Goal: Task Accomplishment & Management: Complete application form

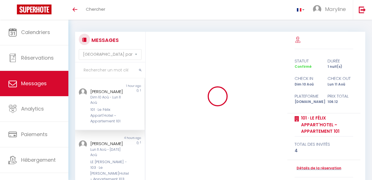
select select "message"
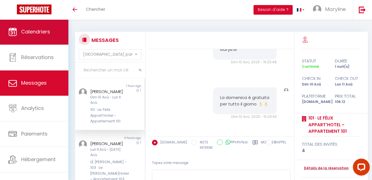
click at [39, 31] on span "Calendriers" at bounding box center [35, 31] width 29 height 7
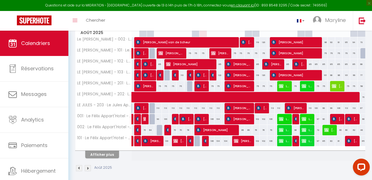
scroll to position [95, 0]
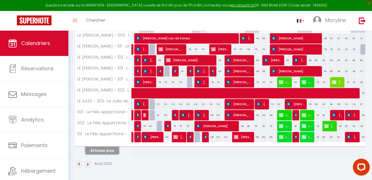
click at [112, 151] on button "Afficher plus" at bounding box center [102, 151] width 34 height 8
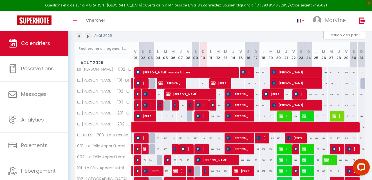
scroll to position [114, 0]
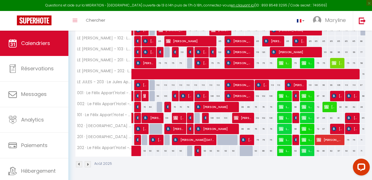
click at [220, 139] on div at bounding box center [221, 140] width 8 height 11
type input "75"
type input "[DATE]"
type input "Mer 13 Août 2025"
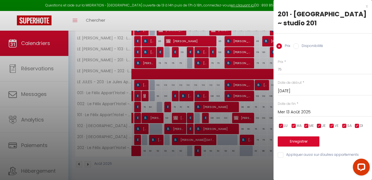
click at [367, 6] on div "x" at bounding box center [321, 6] width 94 height 7
select select
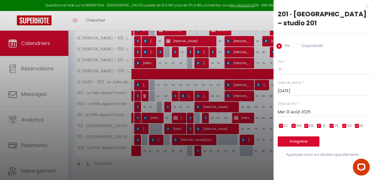
select select
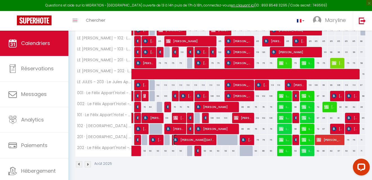
click at [199, 137] on span "[PERSON_NAME][DATE]" at bounding box center [193, 140] width 41 height 11
select select "OK"
select select "KO"
select select "0"
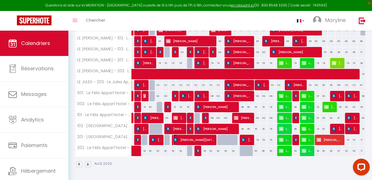
select select "1"
select select
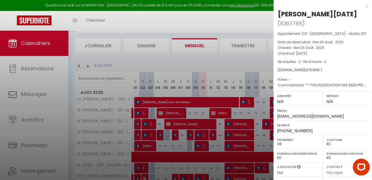
scroll to position [113, 0]
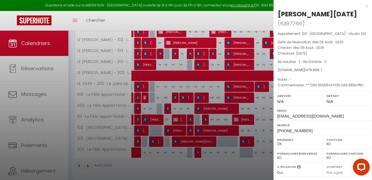
click at [231, 164] on div at bounding box center [186, 90] width 372 height 180
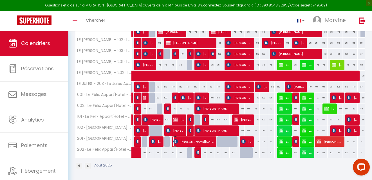
click at [210, 140] on span "[PERSON_NAME][DATE]" at bounding box center [193, 141] width 41 height 11
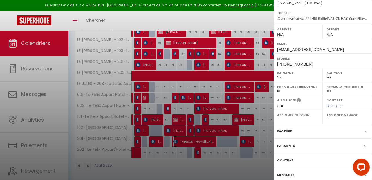
scroll to position [88, 0]
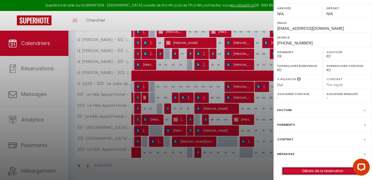
click at [309, 168] on link "Détails de la réservation" at bounding box center [322, 171] width 81 height 7
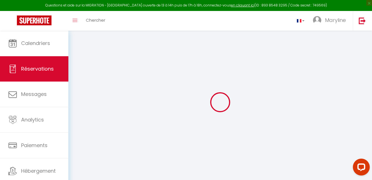
type input "[PERSON_NAME]"
type input "[DATE]"
type input "[EMAIL_ADDRESS][DOMAIN_NAME]"
type input "[PHONE_NUMBER]"
select select "FR"
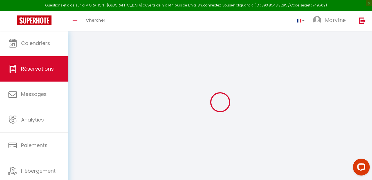
type input "78.7"
type input "6.72"
select select "70640"
select select "1"
select select
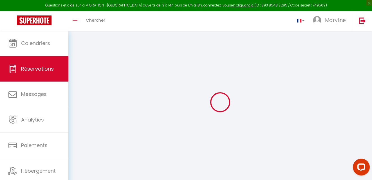
select select
type input "2"
select select "12"
select select
type input "422.94"
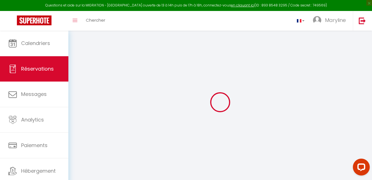
checkbox input "false"
select select "2"
type input "0"
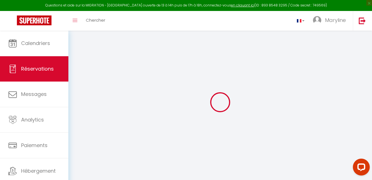
select select
select select "14"
checkbox input "false"
select select
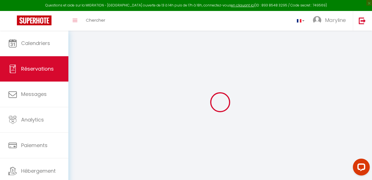
select select
checkbox input "false"
select select
checkbox input "false"
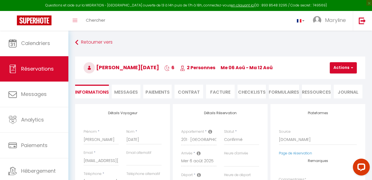
select select
checkbox input "false"
type textarea "** THIS RESERVATION HAS BEEN PRE-PAID ** BOOKING NOTE : Payment charge is EUR 6…"
type input "40"
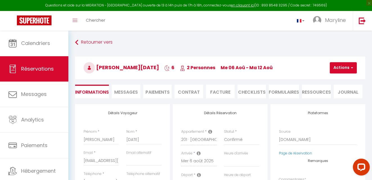
type input "16.92"
select select
checkbox input "false"
select select
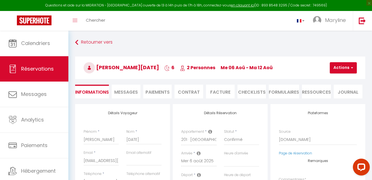
select select
click at [337, 65] on button "Actions" at bounding box center [343, 67] width 27 height 11
click at [326, 86] on link "Dupliquer" at bounding box center [348, 87] width 44 height 7
type input "0"
select select
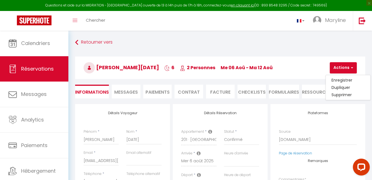
select select
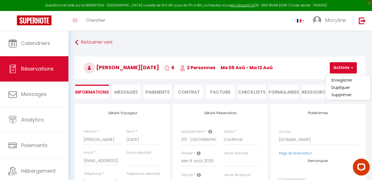
checkbox input "false"
type input "Invalid Dateundefined"
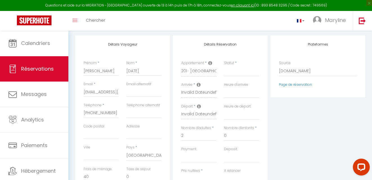
scroll to position [84, 0]
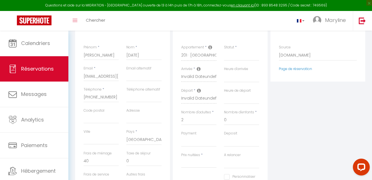
click at [200, 68] on icon at bounding box center [199, 69] width 4 height 5
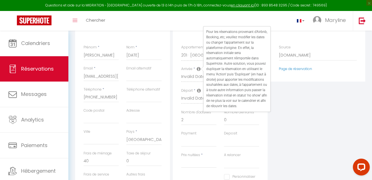
click at [314, 91] on div "Plateformes Source Direct [DOMAIN_NAME] [DOMAIN_NAME] Chalet montagne Expedia G…" at bounding box center [318, 120] width 98 height 201
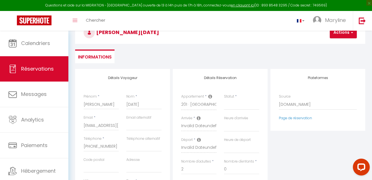
scroll to position [0, 0]
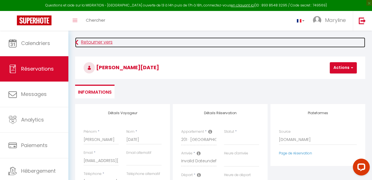
click at [77, 42] on icon at bounding box center [76, 42] width 3 height 10
select select
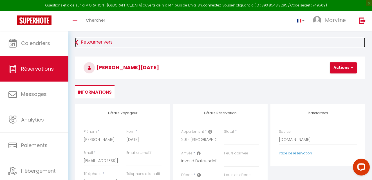
select select
checkbox input "false"
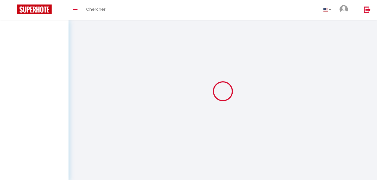
select select
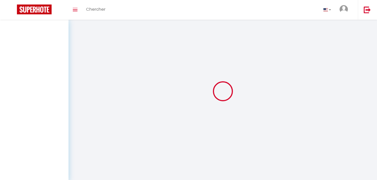
select select
checkbox input "false"
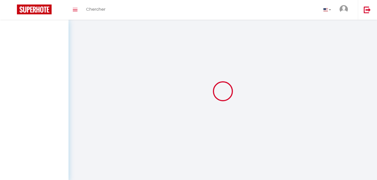
select select
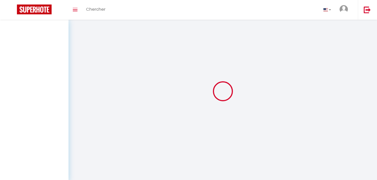
select select
checkbox input "false"
select select
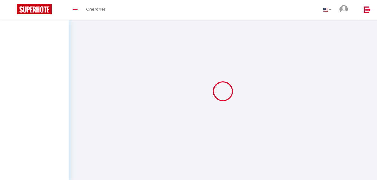
select select
checkbox input "false"
select select
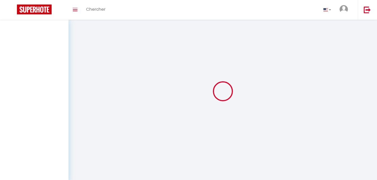
select select
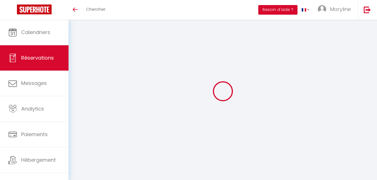
select select
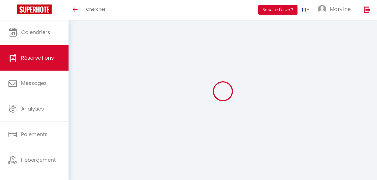
select select
checkbox input "false"
type input "[PERSON_NAME]"
type input "[DATE]"
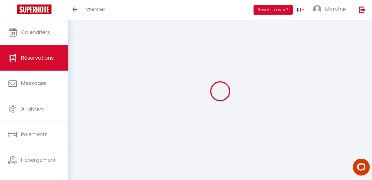
type input "[EMAIL_ADDRESS][DOMAIN_NAME]"
type input "[PHONE_NUMBER]"
select select "FR"
type input "78.7"
type input "6.72"
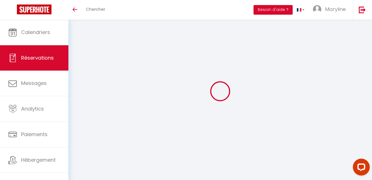
select select "70640"
select select "1"
select select
type input "2"
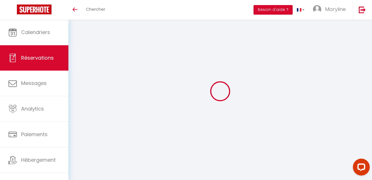
select select "12"
select select
type input "422.94"
checkbox input "false"
select select "2"
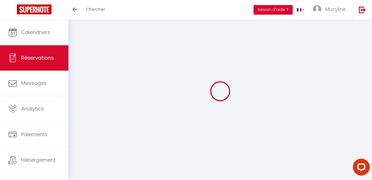
type input "0"
select select
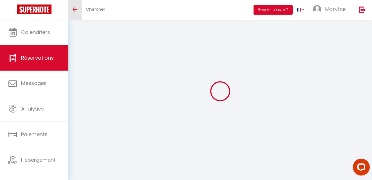
select select "14"
checkbox input "false"
select select
checkbox input "false"
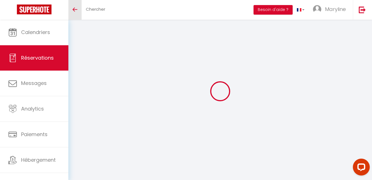
select select
checkbox input "false"
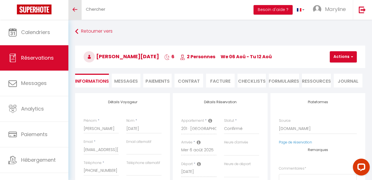
select select
checkbox input "false"
type textarea "** THIS RESERVATION HAS BEEN PRE-PAID ** BOOKING NOTE : Payment charge is EUR 6…"
type input "40"
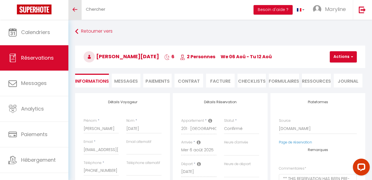
type input "16.92"
select select
checkbox input "false"
select select
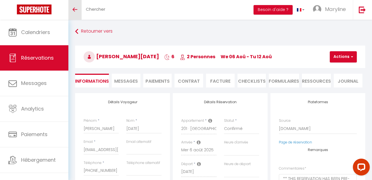
select select
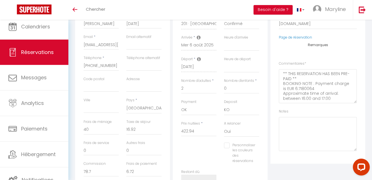
scroll to position [35, 0]
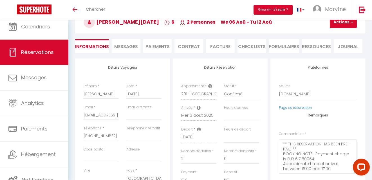
click at [216, 44] on li "Facture" at bounding box center [220, 46] width 29 height 14
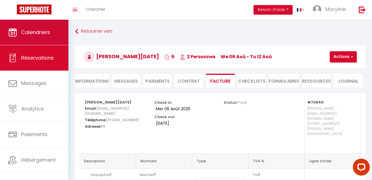
click at [50, 27] on link "Calendriers" at bounding box center [34, 32] width 68 height 25
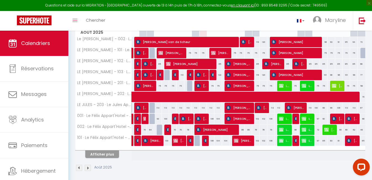
scroll to position [92, 0]
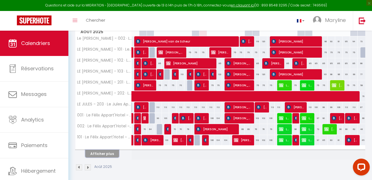
click at [107, 154] on button "Afficher plus" at bounding box center [102, 154] width 34 height 8
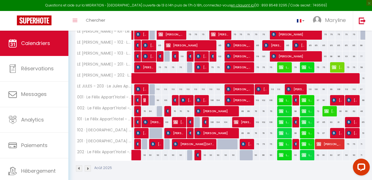
scroll to position [114, 0]
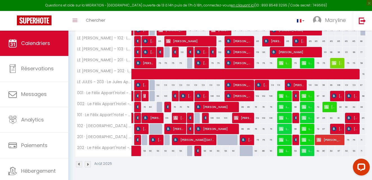
click at [227, 139] on div at bounding box center [229, 143] width 8 height 11
type input "75"
select select "1"
type input "Mer 13 Août 2025"
type input "[DEMOGRAPHIC_DATA][DATE]"
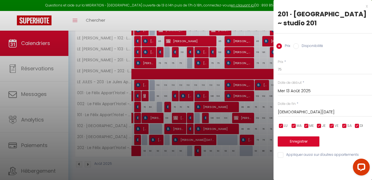
click at [295, 45] on input "Disponibilité" at bounding box center [296, 46] width 6 height 6
radio input "true"
radio input "false"
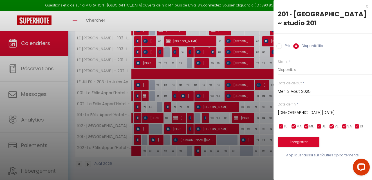
click at [289, 90] on input "Mer 13 Août 2025" at bounding box center [325, 91] width 94 height 7
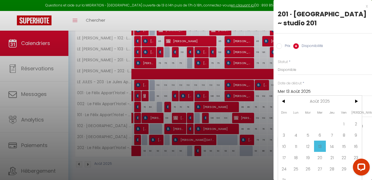
click at [354, 78] on div "Prix * 75 Statut * Disponible Indisponible Date de début * [DATE] < [DATE] > Di…" at bounding box center [323, 105] width 99 height 107
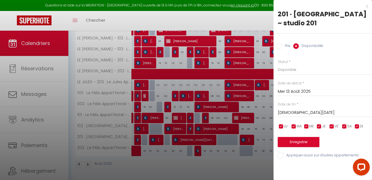
click at [293, 109] on div "[DATE] < [DATE] > Dim Lun Mar Mer Jeu Ven Sam 1 2 3 4 5 6 7 8 9 10 11 12 13 14 …" at bounding box center [325, 112] width 94 height 10
click at [290, 112] on input "[DEMOGRAPHIC_DATA][DATE]" at bounding box center [325, 112] width 94 height 7
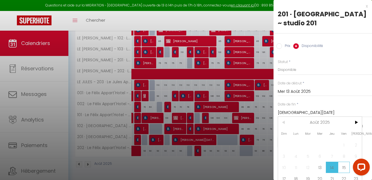
click at [346, 169] on span "15" at bounding box center [344, 167] width 12 height 11
type input "Ven 15 Août 2025"
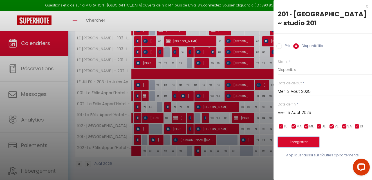
click at [300, 142] on button "Enregistrer" at bounding box center [299, 142] width 42 height 10
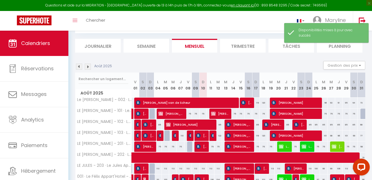
scroll to position [95, 0]
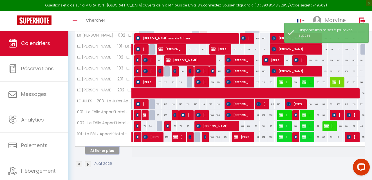
click at [107, 152] on button "Afficher plus" at bounding box center [102, 151] width 34 height 8
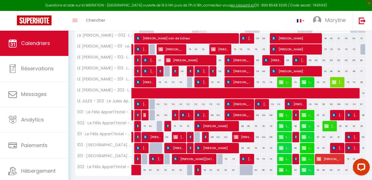
click at [219, 160] on div at bounding box center [221, 159] width 8 height 11
select select "1"
type input "[DATE]"
type input "Mer 13 Août 2025"
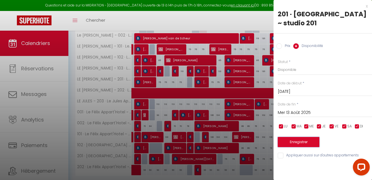
click at [301, 141] on button "Enregistrer" at bounding box center [299, 142] width 42 height 10
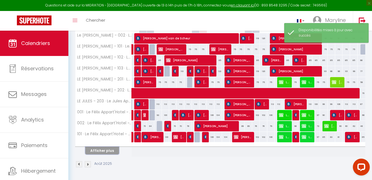
click at [102, 152] on button "Afficher plus" at bounding box center [102, 151] width 34 height 8
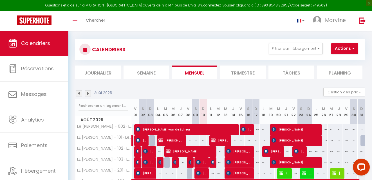
scroll to position [2, 0]
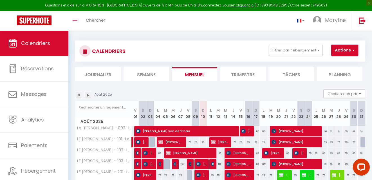
click at [331, 50] on button "Actions" at bounding box center [344, 50] width 27 height 11
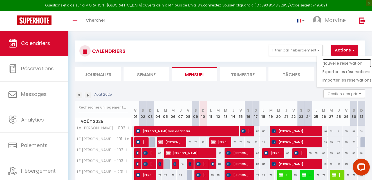
click at [323, 61] on link "Nouvelle réservation" at bounding box center [347, 63] width 49 height 8
select select
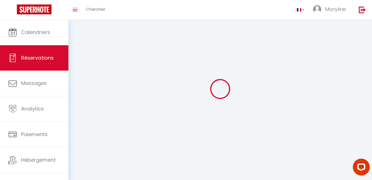
select select
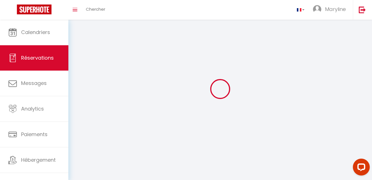
select select
checkbox input "false"
select select
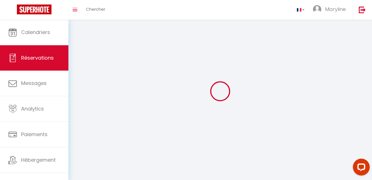
select select
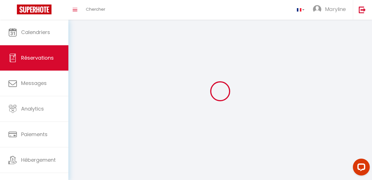
checkbox input "false"
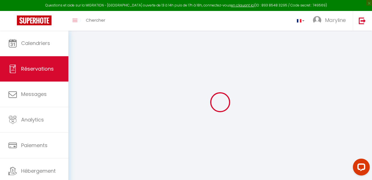
select select
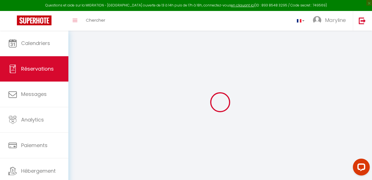
select select
checkbox input "false"
select select
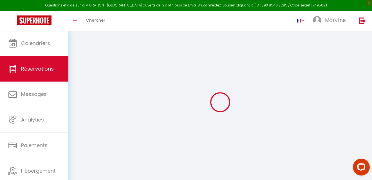
select select
checkbox input "false"
select select
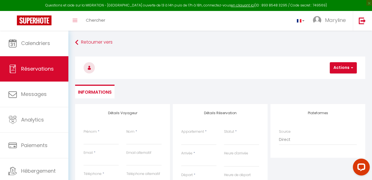
select select
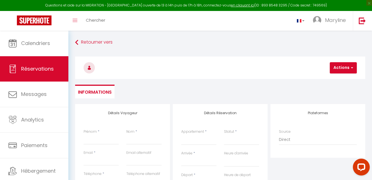
checkbox input "false"
select select
click at [108, 139] on input "Prénom" at bounding box center [101, 140] width 35 height 10
type input "A"
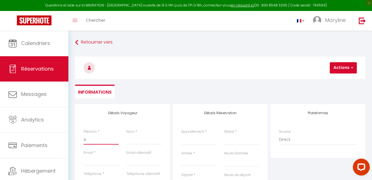
select select
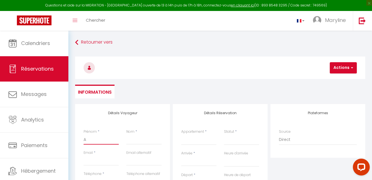
select select
checkbox input "false"
type input "An"
select select
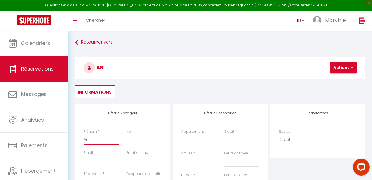
select select
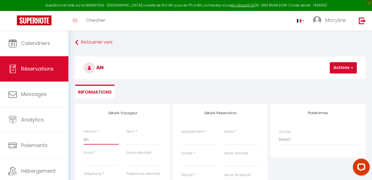
select select
checkbox input "false"
type input "Ann"
select select
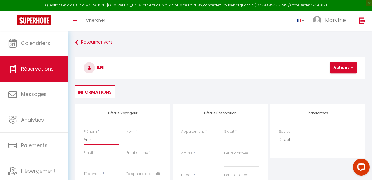
select select
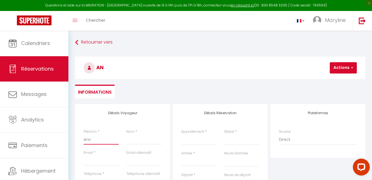
checkbox input "false"
type input "Anni"
select select
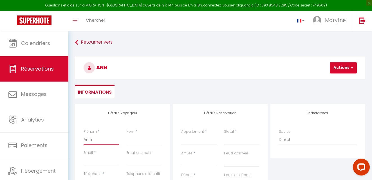
select select
checkbox input "false"
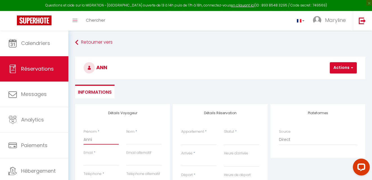
type input "[PERSON_NAME]"
select select
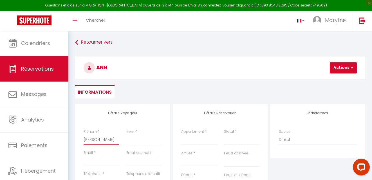
select select
checkbox input "false"
type input "[PERSON_NAME]"
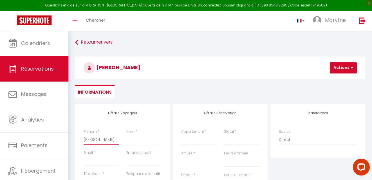
select select
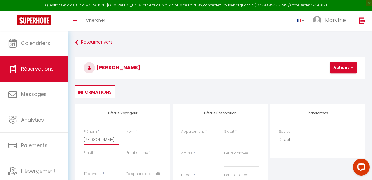
select select
checkbox input "false"
type input "[PERSON_NAME]"
click at [136, 139] on input "Nom" at bounding box center [143, 140] width 35 height 10
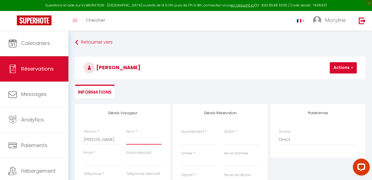
type input "N"
select select
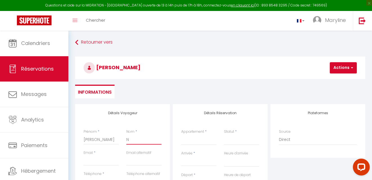
select select
checkbox input "false"
type input "No"
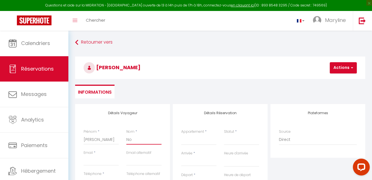
select select
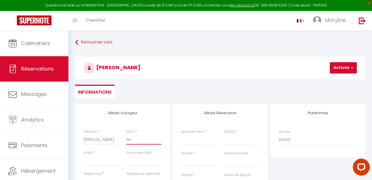
select select
checkbox input "false"
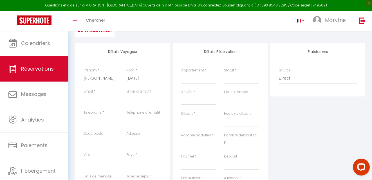
scroll to position [65, 0]
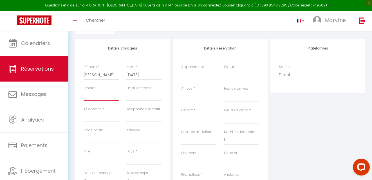
click at [113, 92] on input "Email" at bounding box center [101, 96] width 35 height 10
click at [108, 120] on input "Téléphone" at bounding box center [101, 117] width 35 height 10
click at [137, 159] on select "[GEOGRAPHIC_DATA] [GEOGRAPHIC_DATA] [GEOGRAPHIC_DATA] [GEOGRAPHIC_DATA] [GEOGRA…" at bounding box center [143, 159] width 35 height 11
click at [126, 154] on select "[GEOGRAPHIC_DATA] [GEOGRAPHIC_DATA] [GEOGRAPHIC_DATA] [GEOGRAPHIC_DATA] [GEOGRA…" at bounding box center [143, 159] width 35 height 11
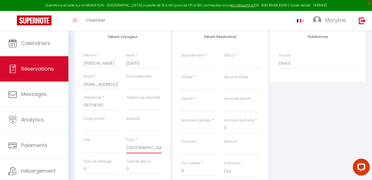
scroll to position [79, 0]
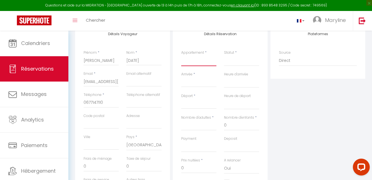
click at [191, 59] on select "LE JULES - 201 · Le [PERSON_NAME]Hotel - studio LE [PERSON_NAME] - 102 · Le [PE…" at bounding box center [198, 60] width 35 height 11
click at [181, 55] on select "LE JULES - 201 · Le [PERSON_NAME]Hotel - studio LE [PERSON_NAME] - 102 · Le [PE…" at bounding box center [198, 60] width 35 height 11
click at [200, 79] on div "< [DATE] > Dim Lun Mar Mer Jeu Ven Sam 1 2 3 4 5 6 7 8 9 10 11 12 13 14 15 16 1…" at bounding box center [198, 82] width 35 height 10
click at [190, 81] on input "Arrivée" at bounding box center [198, 82] width 35 height 7
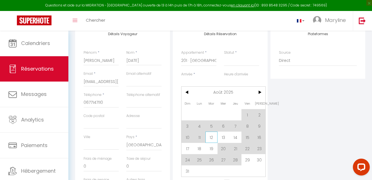
click at [211, 139] on span "12" at bounding box center [212, 137] width 12 height 11
click at [211, 139] on div "Payment OK KO" at bounding box center [198, 144] width 35 height 16
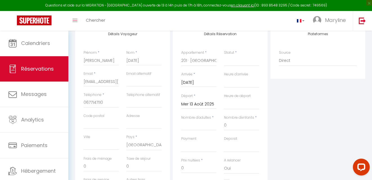
click at [199, 104] on input "Mer 13 Août 2025" at bounding box center [198, 104] width 35 height 7
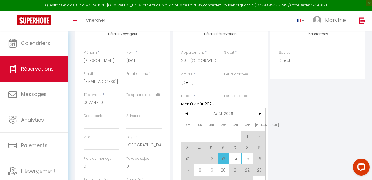
click at [249, 157] on span "15" at bounding box center [248, 158] width 12 height 11
click at [249, 157] on div "Deposit OK KO" at bounding box center [242, 147] width 43 height 22
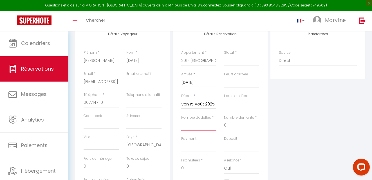
click at [188, 122] on input "Nombre d'adultes" at bounding box center [198, 126] width 35 height 10
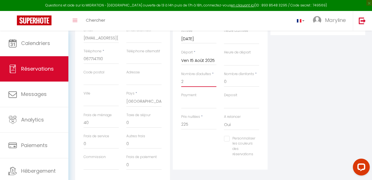
scroll to position [123, 0]
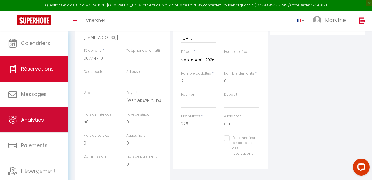
drag, startPoint x: 105, startPoint y: 121, endPoint x: 55, endPoint y: 129, distance: 50.6
click at [55, 129] on div "Questions et aide sur la MIGRATION - [GEOGRAPHIC_DATA] ouverte de 13 à 14h puis…" at bounding box center [186, 53] width 372 height 292
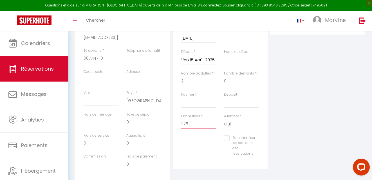
click at [195, 125] on input "225" at bounding box center [198, 124] width 35 height 10
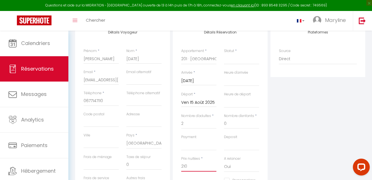
scroll to position [77, 0]
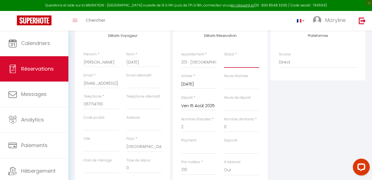
click at [247, 61] on select "Confirmé Non Confirmé [PERSON_NAME] par le voyageur No Show Request" at bounding box center [241, 62] width 35 height 11
click at [224, 57] on select "Confirmé Non Confirmé [PERSON_NAME] par le voyageur No Show Request" at bounding box center [241, 62] width 35 height 11
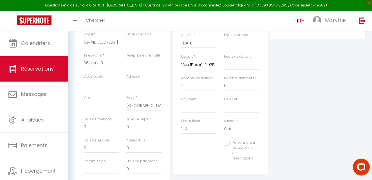
scroll to position [142, 0]
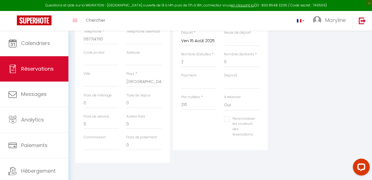
click at [230, 119] on input "Personnaliser les couleurs des réservations" at bounding box center [239, 119] width 31 height 6
click at [264, 125] on span at bounding box center [264, 126] width 5 height 5
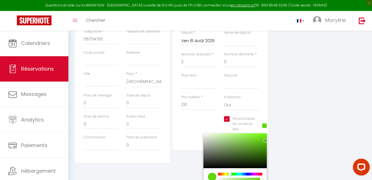
click at [230, 173] on div at bounding box center [240, 174] width 43 height 3
click at [188, 83] on select "OK KO" at bounding box center [198, 83] width 35 height 11
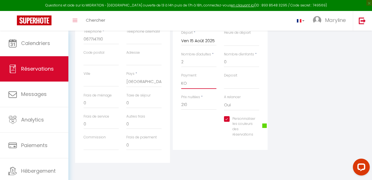
click at [181, 78] on select "OK KO" at bounding box center [198, 83] width 35 height 11
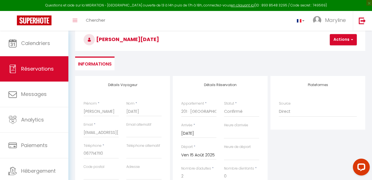
scroll to position [27, 0]
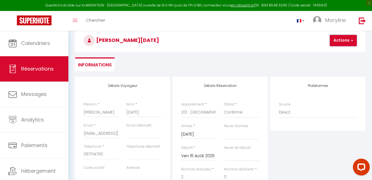
click at [330, 37] on button "Actions" at bounding box center [343, 40] width 27 height 11
click at [326, 52] on link "Enregistrer" at bounding box center [348, 52] width 44 height 7
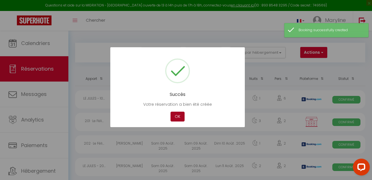
click at [175, 113] on button "OK" at bounding box center [178, 117] width 14 height 10
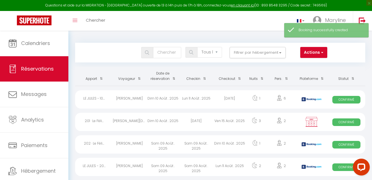
click at [161, 74] on th "Date de réservation" at bounding box center [163, 76] width 34 height 19
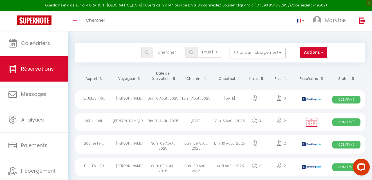
click at [166, 122] on div "Dim 10 Août . 2025" at bounding box center [163, 122] width 34 height 18
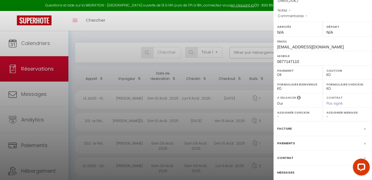
scroll to position [88, 0]
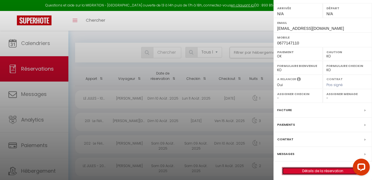
click at [322, 168] on link "Détails de la réservation" at bounding box center [322, 171] width 81 height 7
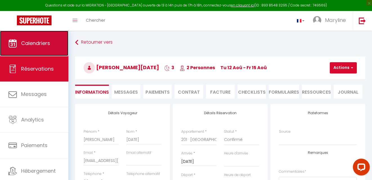
click at [52, 43] on link "Calendriers" at bounding box center [34, 43] width 68 height 25
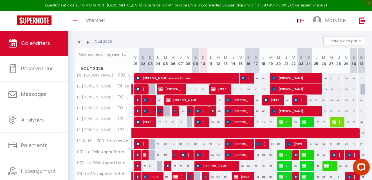
scroll to position [95, 0]
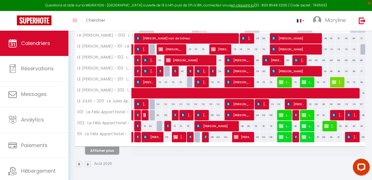
click at [105, 151] on button "Afficher plus" at bounding box center [102, 151] width 34 height 8
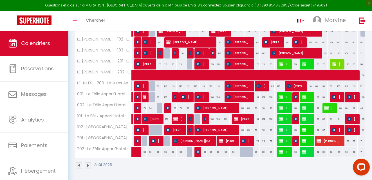
scroll to position [114, 0]
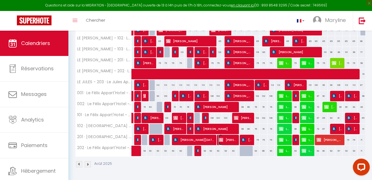
click at [225, 139] on span "[PERSON_NAME][DATE]" at bounding box center [228, 140] width 18 height 11
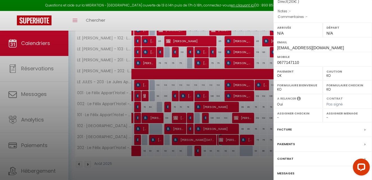
scroll to position [88, 0]
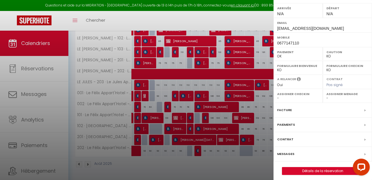
click at [342, 121] on div "Paiements" at bounding box center [323, 125] width 99 height 15
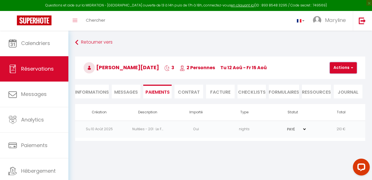
click at [350, 70] on span "button" at bounding box center [351, 67] width 3 height 5
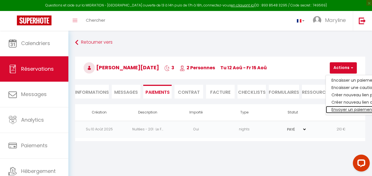
click at [337, 108] on link "Envoyer un paiement global" at bounding box center [360, 109] width 69 height 7
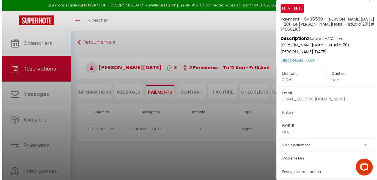
scroll to position [13, 0]
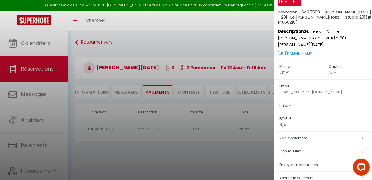
click at [306, 162] on span "Envoyer la transaction" at bounding box center [299, 164] width 39 height 5
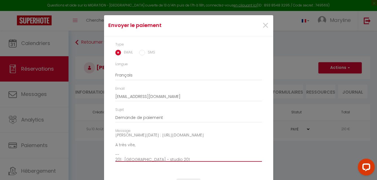
scroll to position [44, 0]
click at [164, 143] on textarea "Bonjour, Nous vous invitons à cliquer sur le lien ci-dessous pour effectuer le …" at bounding box center [188, 148] width 146 height 28
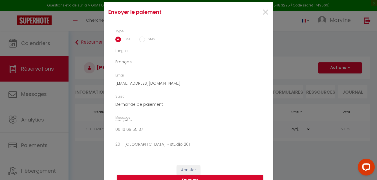
scroll to position [24, 0]
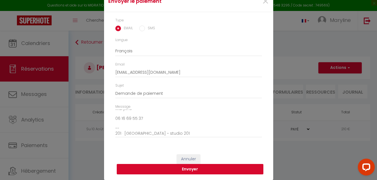
click at [208, 167] on button "Envoyer" at bounding box center [190, 169] width 146 height 11
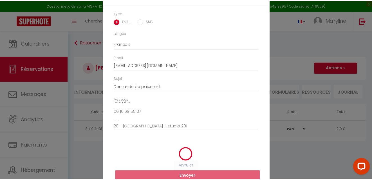
scroll to position [17, 0]
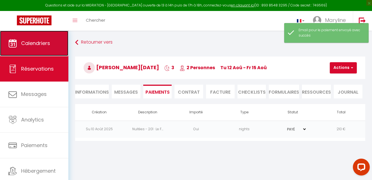
click at [46, 41] on span "Calendriers" at bounding box center [35, 43] width 29 height 7
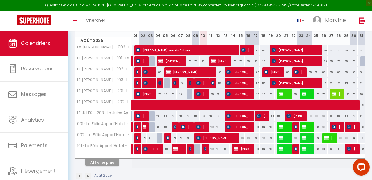
scroll to position [95, 0]
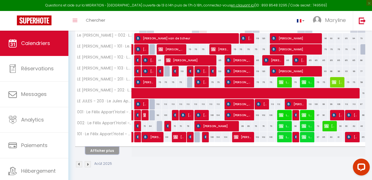
click at [113, 150] on button "Afficher plus" at bounding box center [102, 151] width 34 height 8
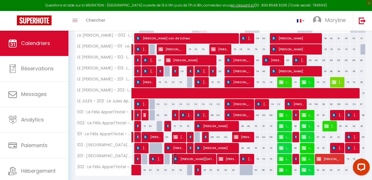
click at [212, 159] on span "[PERSON_NAME][DATE]" at bounding box center [193, 159] width 41 height 11
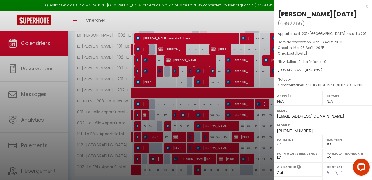
click at [362, 6] on div "x" at bounding box center [321, 6] width 94 height 7
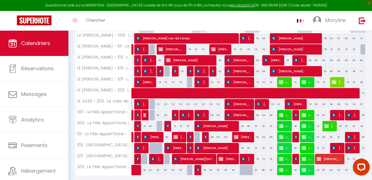
click at [251, 169] on div at bounding box center [252, 173] width 8 height 11
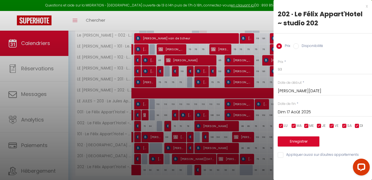
click at [367, 6] on div "x" at bounding box center [321, 6] width 94 height 7
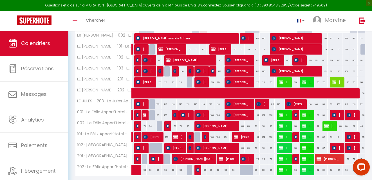
click at [244, 170] on div at bounding box center [244, 170] width 8 height 11
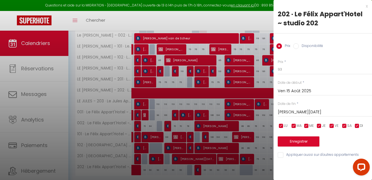
click at [368, 6] on div "x" at bounding box center [321, 6] width 94 height 7
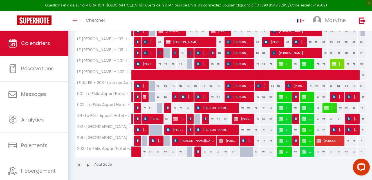
scroll to position [114, 0]
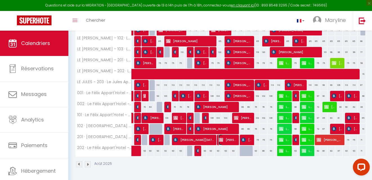
click at [234, 139] on span "[PERSON_NAME][DATE]" at bounding box center [228, 140] width 18 height 11
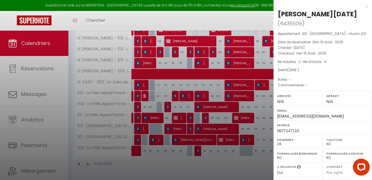
click at [363, 6] on div "x" at bounding box center [321, 6] width 94 height 7
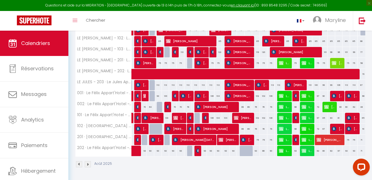
click at [241, 150] on div at bounding box center [244, 151] width 8 height 11
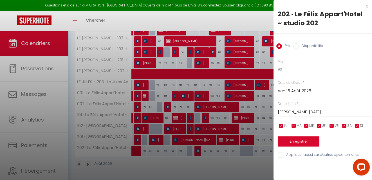
click at [297, 45] on input "Disponibilité" at bounding box center [296, 46] width 6 height 6
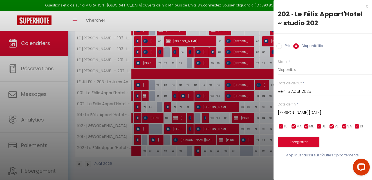
click at [306, 110] on input "[PERSON_NAME][DATE]" at bounding box center [325, 112] width 94 height 7
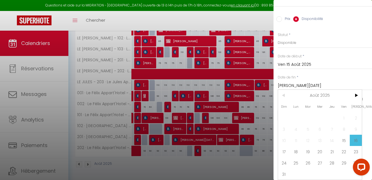
scroll to position [31, 0]
click at [283, 146] on span "17" at bounding box center [284, 151] width 12 height 11
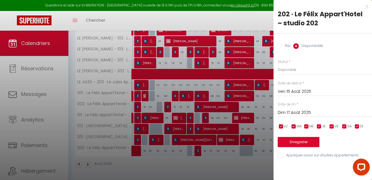
scroll to position [0, 0]
click at [298, 142] on button "Enregistrer" at bounding box center [299, 142] width 42 height 10
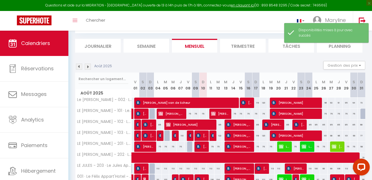
scroll to position [95, 0]
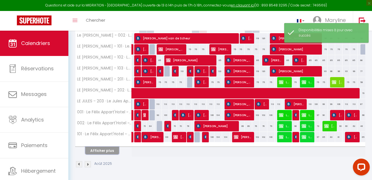
click at [97, 151] on button "Afficher plus" at bounding box center [102, 151] width 34 height 8
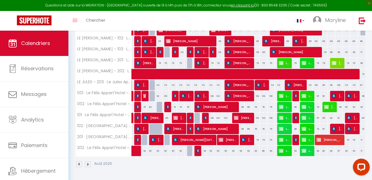
scroll to position [30, 0]
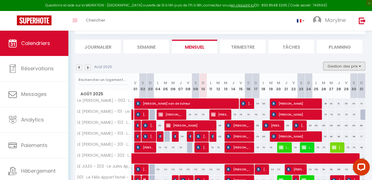
click at [334, 67] on button "Gestion des prix" at bounding box center [345, 66] width 42 height 8
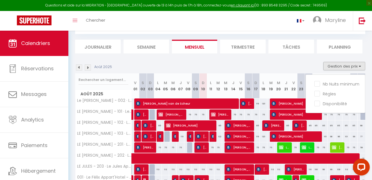
click at [298, 64] on div "Août 2025 Gestion des prix Nb Nuits minimum Règles Disponibilité" at bounding box center [220, 68] width 290 height 12
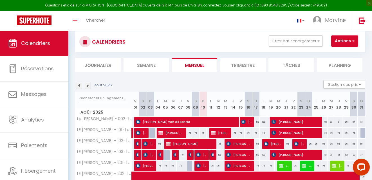
scroll to position [0, 0]
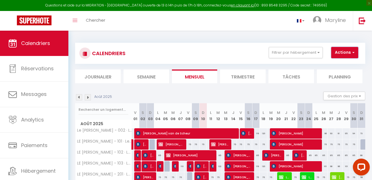
click at [342, 51] on button "Actions" at bounding box center [344, 52] width 27 height 11
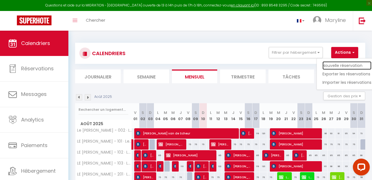
click at [329, 64] on link "Nouvelle réservation" at bounding box center [347, 65] width 49 height 8
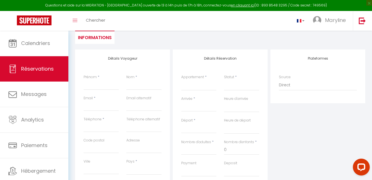
scroll to position [56, 0]
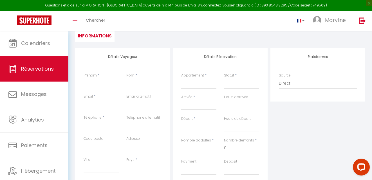
click at [103, 78] on div "Prénom *" at bounding box center [101, 80] width 35 height 15
click at [91, 81] on input "Prénom" at bounding box center [101, 83] width 35 height 10
click at [148, 81] on input "Nom" at bounding box center [143, 83] width 35 height 10
click at [116, 103] on input "Email" at bounding box center [101, 104] width 35 height 10
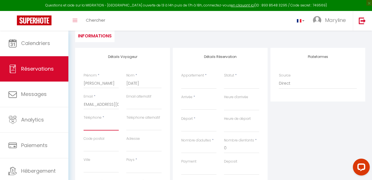
click at [108, 123] on input "Téléphone" at bounding box center [101, 126] width 35 height 10
click at [133, 172] on select "[GEOGRAPHIC_DATA] [GEOGRAPHIC_DATA] [GEOGRAPHIC_DATA] [GEOGRAPHIC_DATA] [GEOGRA…" at bounding box center [143, 168] width 35 height 11
click at [135, 172] on select "[GEOGRAPHIC_DATA] [GEOGRAPHIC_DATA] [GEOGRAPHIC_DATA] [GEOGRAPHIC_DATA] [GEOGRA…" at bounding box center [143, 168] width 35 height 11
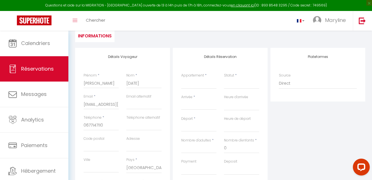
click at [279, 127] on div "Plateformes Source Direct [DOMAIN_NAME] [DOMAIN_NAME] Chalet montagne Expedia G…" at bounding box center [318, 148] width 98 height 201
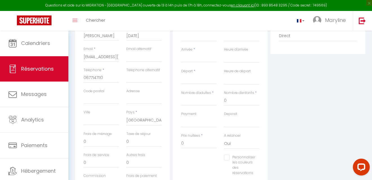
scroll to position [108, 0]
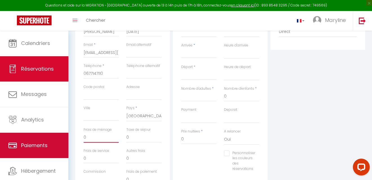
drag, startPoint x: 108, startPoint y: 134, endPoint x: 63, endPoint y: 141, distance: 46.4
click at [63, 141] on div "Questions et aide sur la MIGRATION - [GEOGRAPHIC_DATA] ouverte de 13 à 14h puis…" at bounding box center [186, 69] width 372 height 292
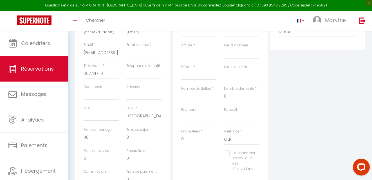
click at [187, 49] on div "< [DATE] > Dim Lun Mar Mer Jeu Ven Sam 1 2 3 4 5 6 7 8 9 10 11 12 13 14 15 16 1…" at bounding box center [198, 53] width 35 height 10
click at [187, 51] on input "Arrivée" at bounding box center [198, 53] width 35 height 7
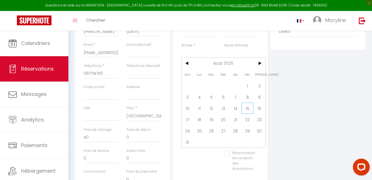
click at [248, 110] on span "15" at bounding box center [248, 108] width 12 height 11
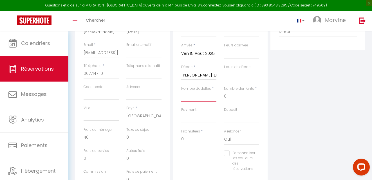
click at [203, 94] on input "Nombre d'adultes" at bounding box center [198, 97] width 35 height 10
click at [196, 117] on select "OK KO" at bounding box center [198, 118] width 35 height 11
click at [181, 113] on select "OK KO" at bounding box center [198, 118] width 35 height 11
click at [227, 153] on input "Personnaliser les couleurs des réservations" at bounding box center [239, 154] width 31 height 6
click at [264, 159] on span at bounding box center [264, 160] width 5 height 5
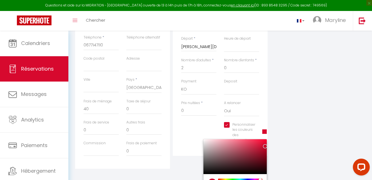
scroll to position [139, 0]
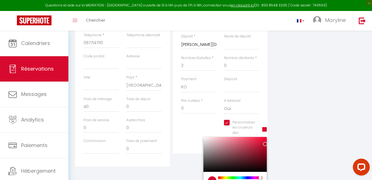
click at [231, 178] on div at bounding box center [240, 178] width 43 height 3
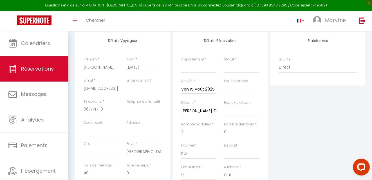
scroll to position [72, 0]
click at [202, 67] on select "LE JULES - 201 · Le [PERSON_NAME]Hotel - studio LE [PERSON_NAME] - 102 · Le [PE…" at bounding box center [198, 68] width 35 height 11
click at [181, 63] on select "LE JULES - 201 · Le [PERSON_NAME]Hotel - studio LE [PERSON_NAME] - 102 · Le [PE…" at bounding box center [198, 68] width 35 height 11
click at [237, 72] on select "Confirmé Non Confirmé [PERSON_NAME] par le voyageur No Show Request" at bounding box center [241, 68] width 35 height 11
click at [237, 67] on select "Confirmé Non Confirmé [PERSON_NAME] par le voyageur No Show Request" at bounding box center [241, 68] width 35 height 11
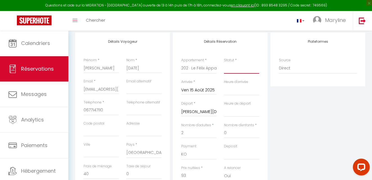
click at [237, 67] on select "Confirmé Non Confirmé [PERSON_NAME] par le voyageur No Show Request" at bounding box center [241, 68] width 35 height 11
click at [224, 63] on select "Confirmé Non Confirmé [PERSON_NAME] par le voyageur No Show Request" at bounding box center [241, 68] width 35 height 11
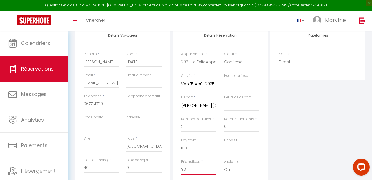
drag, startPoint x: 190, startPoint y: 172, endPoint x: 177, endPoint y: 175, distance: 13.0
click at [177, 175] on div "Détails Réservation Appartement * LE JULES - 201 · Le Jules Appart'Hotel - stud…" at bounding box center [220, 120] width 95 height 188
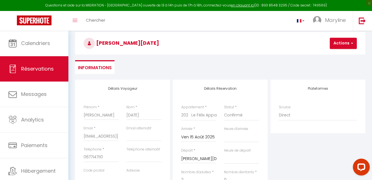
scroll to position [19, 0]
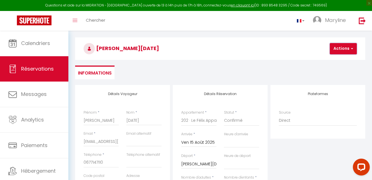
click at [341, 47] on button "Actions" at bounding box center [343, 48] width 27 height 11
click at [327, 61] on link "Enregistrer" at bounding box center [348, 60] width 44 height 7
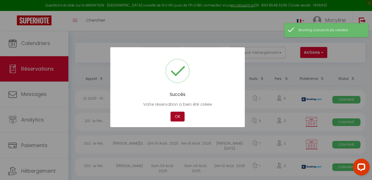
click at [181, 114] on button "OK" at bounding box center [178, 117] width 14 height 10
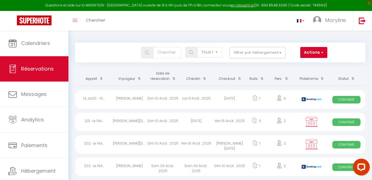
click at [182, 144] on div "Ven 15 Août . 2025" at bounding box center [197, 144] width 34 height 18
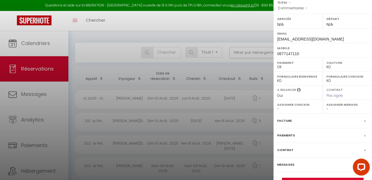
scroll to position [88, 0]
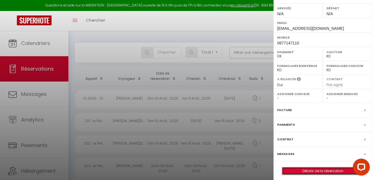
click at [321, 168] on link "Détails de la réservation" at bounding box center [322, 171] width 81 height 7
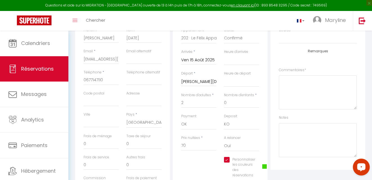
scroll to position [108, 0]
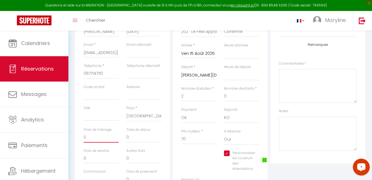
drag, startPoint x: 90, startPoint y: 138, endPoint x: 71, endPoint y: 141, distance: 19.6
click at [71, 141] on div "Retourner vers [PERSON_NAME][DATE] 1 2 Personnes Fr 15 Aoû - Sa 16 Aoû Actions …" at bounding box center [220, 122] width 304 height 398
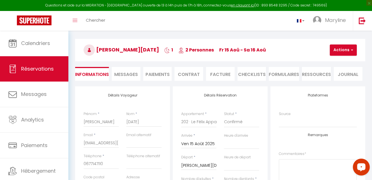
scroll to position [17, 0]
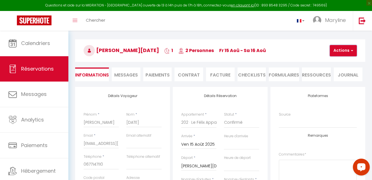
click at [335, 48] on button "Actions" at bounding box center [343, 50] width 27 height 11
click at [326, 62] on link "Enregistrer" at bounding box center [348, 62] width 44 height 7
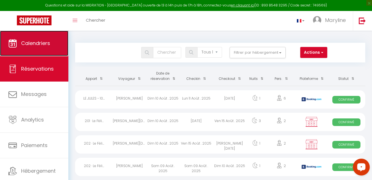
click at [43, 44] on span "Calendriers" at bounding box center [35, 43] width 29 height 7
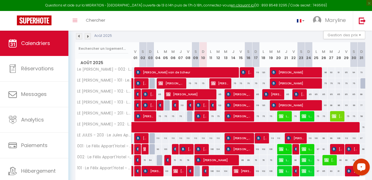
scroll to position [95, 0]
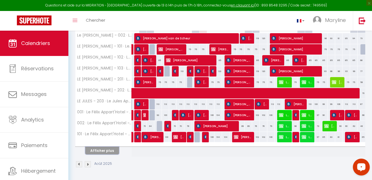
click at [110, 149] on button "Afficher plus" at bounding box center [102, 151] width 34 height 8
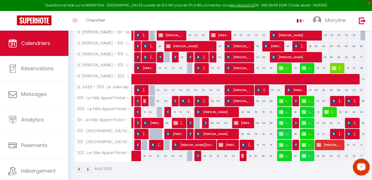
scroll to position [113, 0]
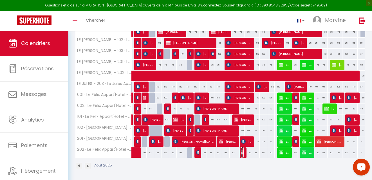
click at [243, 151] on img at bounding box center [243, 152] width 5 height 5
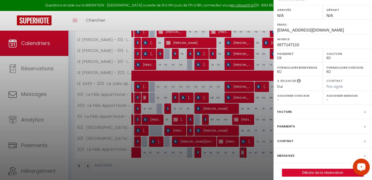
scroll to position [88, 0]
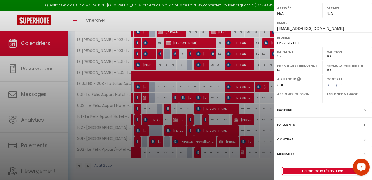
click at [320, 168] on link "Détails de la réservation" at bounding box center [322, 171] width 81 height 7
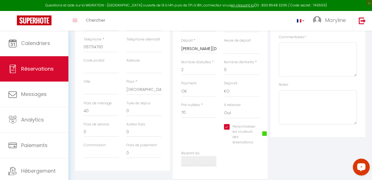
scroll to position [137, 0]
click at [200, 86] on select "OK KO" at bounding box center [198, 89] width 35 height 11
click at [181, 84] on select "OK KO" at bounding box center [198, 89] width 35 height 11
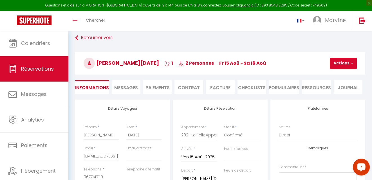
scroll to position [0, 0]
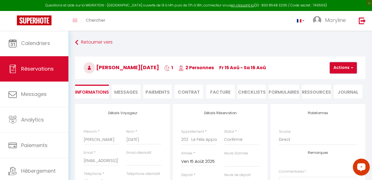
click at [330, 68] on button "Actions" at bounding box center [343, 67] width 27 height 11
click at [326, 79] on link "Enregistrer" at bounding box center [348, 80] width 44 height 7
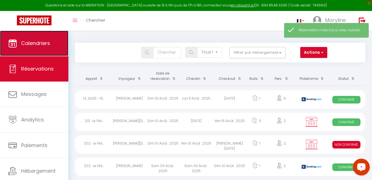
click at [34, 41] on span "Calendriers" at bounding box center [35, 43] width 29 height 7
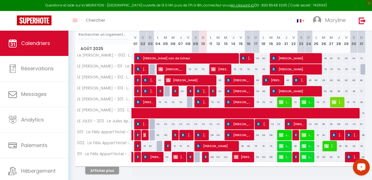
scroll to position [93, 0]
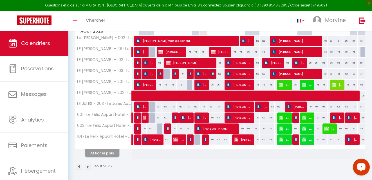
click at [106, 153] on button "Afficher plus" at bounding box center [102, 154] width 34 height 8
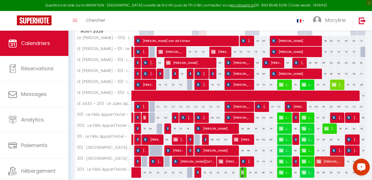
click at [242, 172] on img at bounding box center [243, 172] width 5 height 5
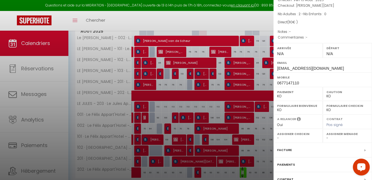
scroll to position [88, 0]
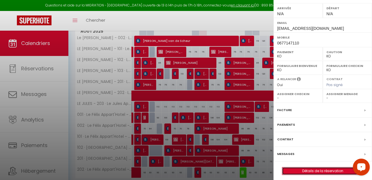
click at [307, 168] on link "Détails de la réservation" at bounding box center [322, 171] width 81 height 7
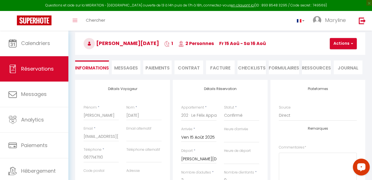
scroll to position [23, 0]
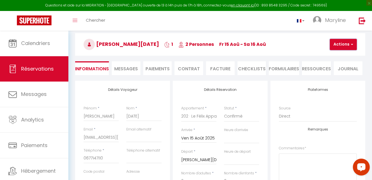
click at [330, 43] on button "Actions" at bounding box center [343, 44] width 27 height 11
click at [162, 66] on li "Paiements" at bounding box center [157, 68] width 29 height 14
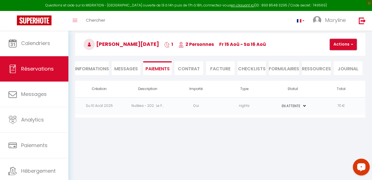
click at [330, 43] on button "Actions" at bounding box center [343, 44] width 27 height 11
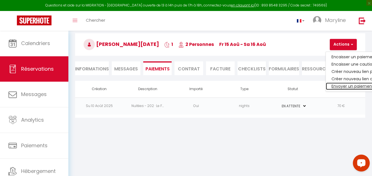
click at [327, 86] on link "Envoyer un paiement global" at bounding box center [360, 86] width 69 height 7
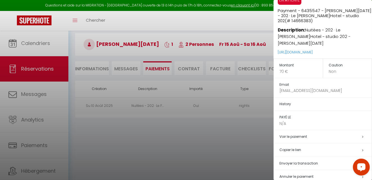
scroll to position [18, 0]
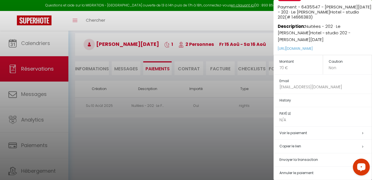
click at [157, 140] on div at bounding box center [186, 90] width 372 height 180
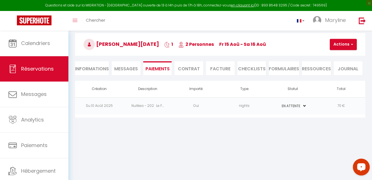
click at [92, 64] on li "Informations" at bounding box center [92, 68] width 34 height 14
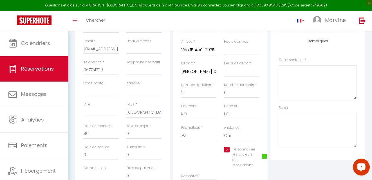
scroll to position [114, 0]
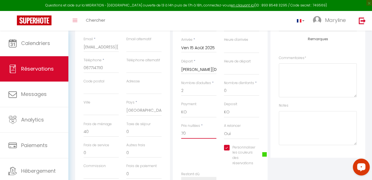
drag, startPoint x: 188, startPoint y: 135, endPoint x: 155, endPoint y: 128, distance: 34.5
click at [155, 128] on div "Détails Voyageur Prénom * [PERSON_NAME] * [DATE][PERSON_NAME] * [EMAIL_ADDRESS]…" at bounding box center [220, 95] width 293 height 210
click at [110, 130] on input "0" at bounding box center [101, 132] width 35 height 10
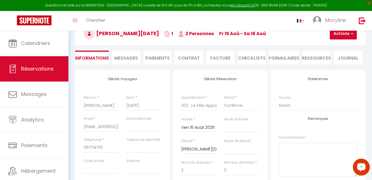
scroll to position [33, 0]
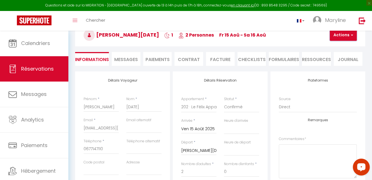
click at [346, 34] on button "Actions" at bounding box center [343, 35] width 27 height 11
click at [331, 46] on link "Enregistrer" at bounding box center [348, 47] width 44 height 7
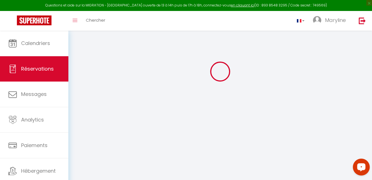
scroll to position [31, 0]
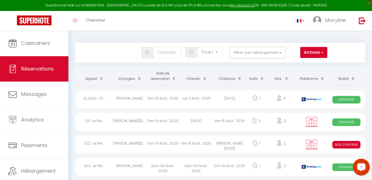
click at [195, 142] on div "Ven 15 Août . 2025" at bounding box center [197, 144] width 34 height 18
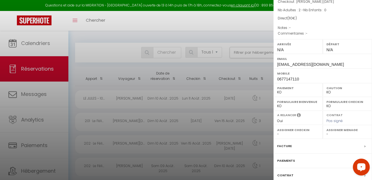
scroll to position [88, 0]
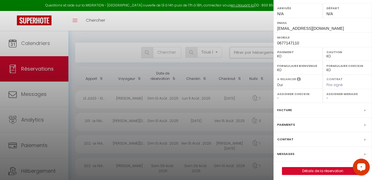
click at [340, 120] on div "Paiements" at bounding box center [323, 125] width 99 height 15
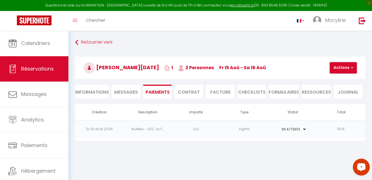
click at [332, 67] on button "Actions" at bounding box center [343, 67] width 27 height 11
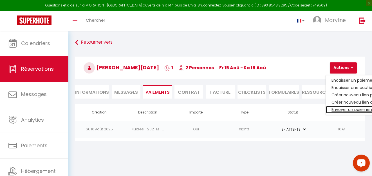
click at [333, 109] on link "Envoyer un paiement global" at bounding box center [360, 109] width 69 height 7
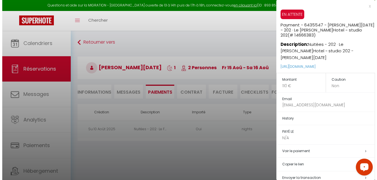
scroll to position [18, 0]
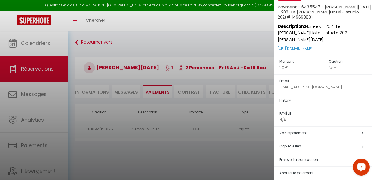
click at [319, 157] on h5 "Envoyer la transaction" at bounding box center [326, 160] width 92 height 6
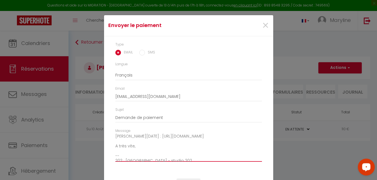
scroll to position [44, 0]
click at [155, 141] on textarea "Bonjour, Nous vous invitons à cliquer sur le lien ci-dessous pour effectuer le …" at bounding box center [188, 148] width 146 height 28
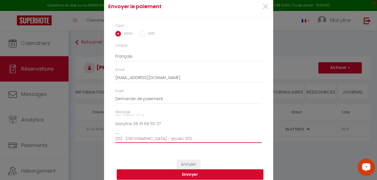
scroll to position [24, 0]
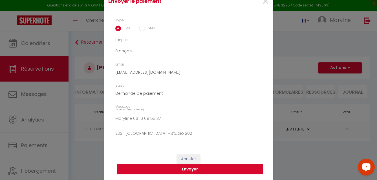
click at [186, 167] on button "Envoyer" at bounding box center [190, 169] width 146 height 11
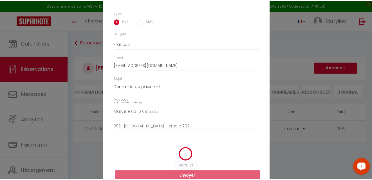
scroll to position [17, 0]
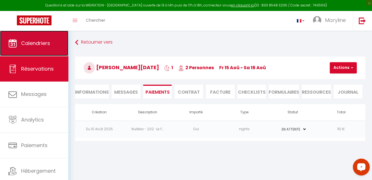
click at [46, 43] on span "Calendriers" at bounding box center [35, 43] width 29 height 7
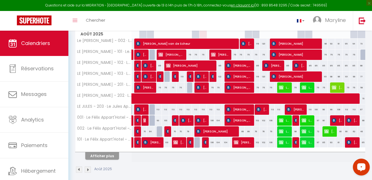
scroll to position [95, 0]
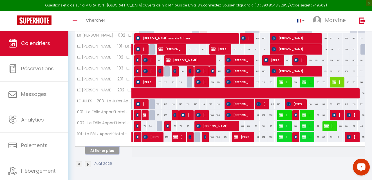
click at [113, 150] on button "Afficher plus" at bounding box center [102, 151] width 34 height 8
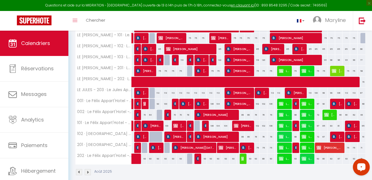
scroll to position [114, 0]
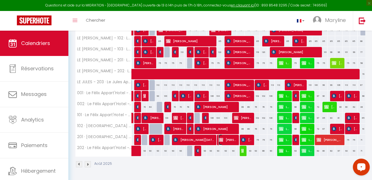
click at [228, 137] on span "[PERSON_NAME][DATE]" at bounding box center [228, 140] width 18 height 11
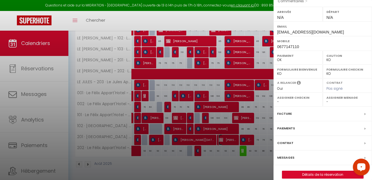
scroll to position [88, 0]
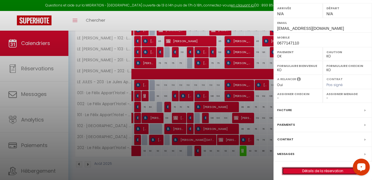
click at [328, 168] on link "Détails de la réservation" at bounding box center [322, 171] width 81 height 7
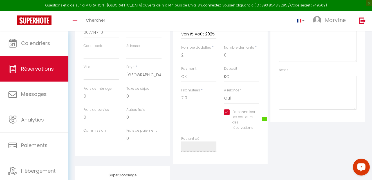
scroll to position [150, 0]
click at [228, 111] on input "Personnaliser les couleurs des réservations" at bounding box center [239, 112] width 31 height 6
click at [264, 116] on span at bounding box center [264, 118] width 5 height 5
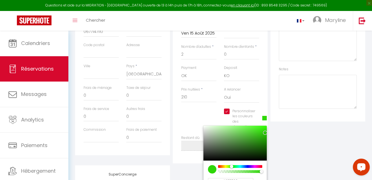
click at [231, 166] on div at bounding box center [231, 166] width 3 height 3
click at [276, 153] on div "Plateformes Source Direct [DOMAIN_NAME] [DOMAIN_NAME] Chalet montagne Expedia G…" at bounding box center [318, 59] width 98 height 210
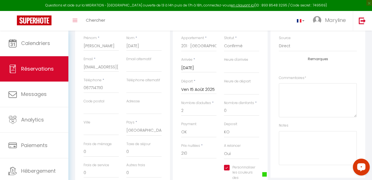
scroll to position [1, 0]
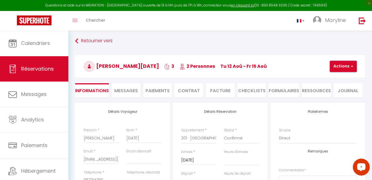
click at [334, 64] on button "Actions" at bounding box center [343, 66] width 27 height 11
click at [326, 77] on link "Enregistrer" at bounding box center [348, 78] width 44 height 7
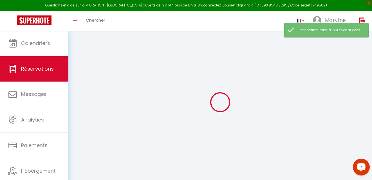
drag, startPoint x: 326, startPoint y: 77, endPoint x: 93, endPoint y: 77, distance: 233.2
click at [93, 77] on div at bounding box center [220, 102] width 290 height 130
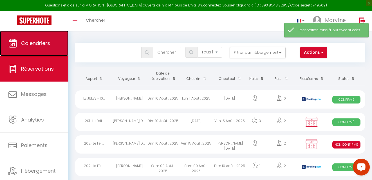
click at [34, 43] on span "Calendriers" at bounding box center [35, 43] width 29 height 7
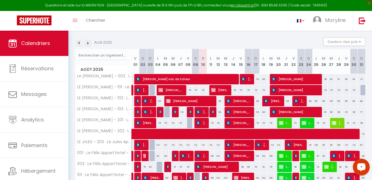
scroll to position [95, 0]
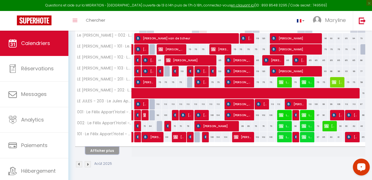
click at [109, 150] on button "Afficher plus" at bounding box center [102, 151] width 34 height 8
